Goal: Check status

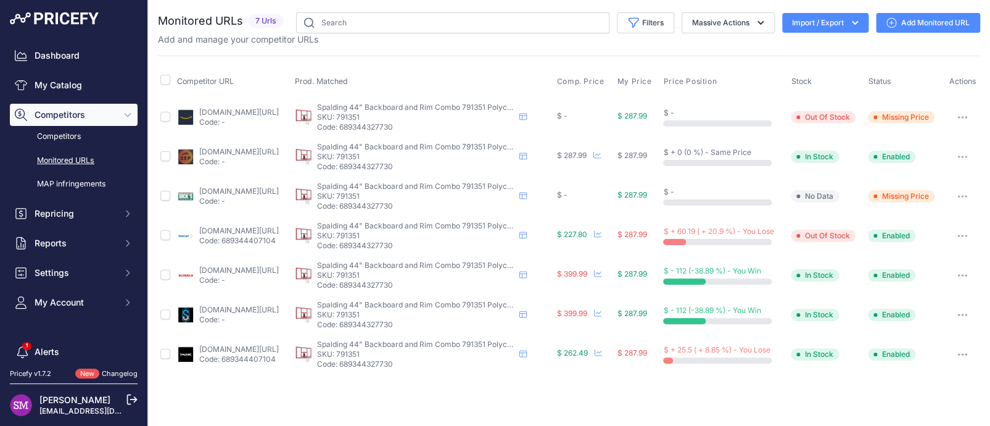
click at [275, 111] on link "[DOMAIN_NAME][URL]" at bounding box center [239, 111] width 80 height 9
click at [259, 189] on link "[DOMAIN_NAME][URL]" at bounding box center [239, 190] width 80 height 9
